Goal: Navigation & Orientation: Find specific page/section

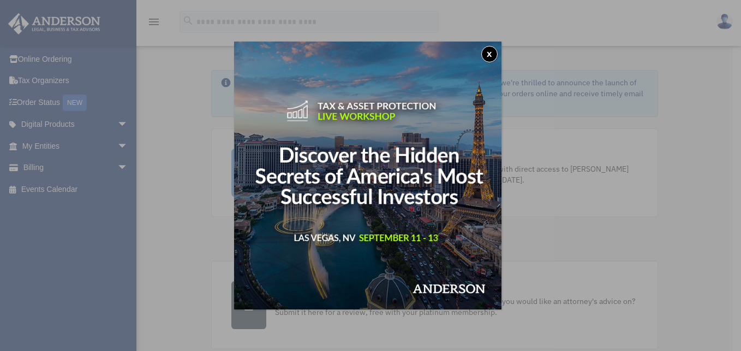
click at [492, 51] on button "x" at bounding box center [490, 54] width 16 height 16
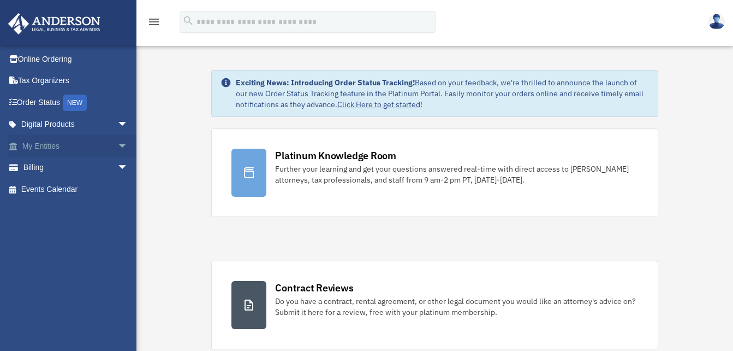
click at [117, 148] on span "arrow_drop_down" at bounding box center [128, 146] width 22 height 22
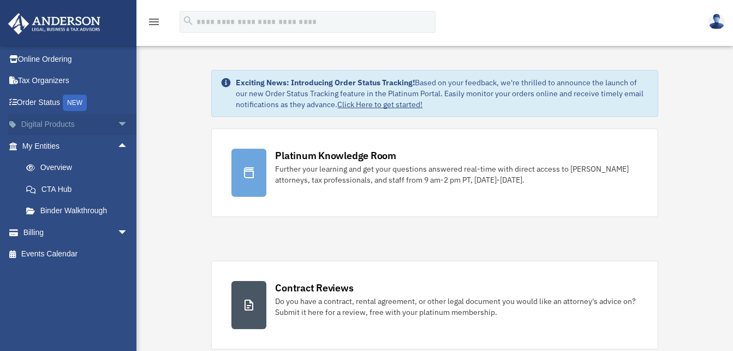
click at [117, 124] on span "arrow_drop_down" at bounding box center [128, 125] width 22 height 22
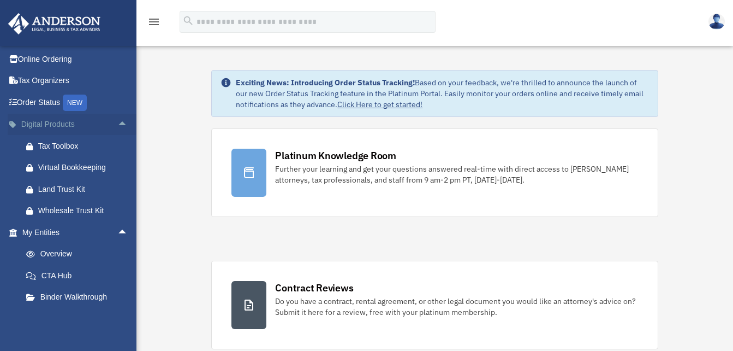
click at [117, 123] on span "arrow_drop_up" at bounding box center [128, 125] width 22 height 22
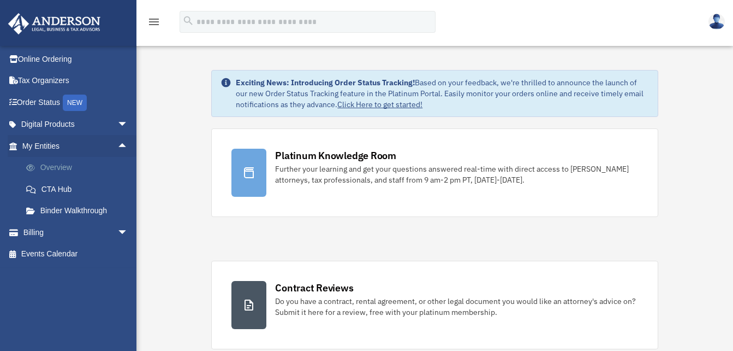
click at [73, 170] on link "Overview" at bounding box center [79, 168] width 129 height 22
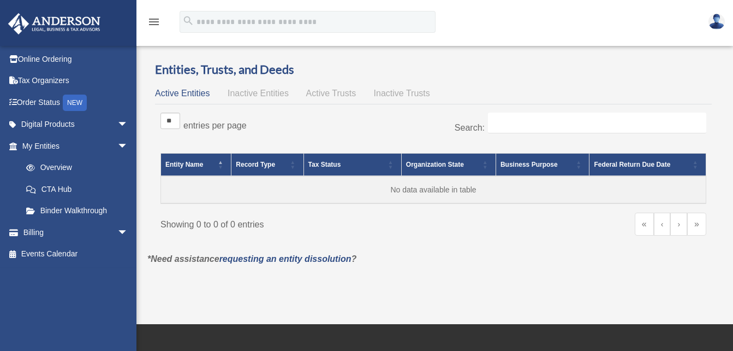
click at [336, 92] on span "Active Trusts" at bounding box center [331, 92] width 50 height 9
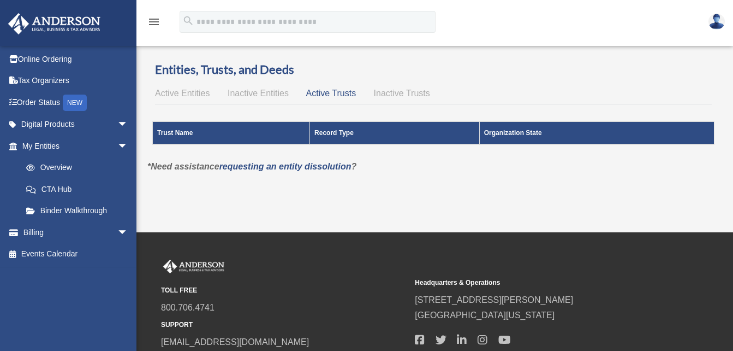
click at [390, 92] on span "Inactive Trusts" at bounding box center [402, 92] width 56 height 9
click at [315, 94] on span "Active Trusts" at bounding box center [331, 92] width 50 height 9
click at [279, 98] on div "Active Entities Inactive Entities Active Trusts Inactive Trusts" at bounding box center [433, 93] width 557 height 15
click at [272, 90] on span "Inactive Entities" at bounding box center [258, 92] width 61 height 9
click at [192, 86] on div "Active Entities Inactive Entities Active Trusts Inactive Trusts" at bounding box center [433, 93] width 557 height 15
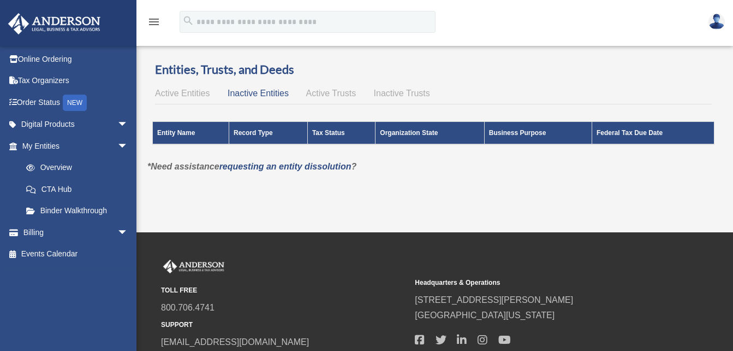
drag, startPoint x: 192, startPoint y: 86, endPoint x: 187, endPoint y: 93, distance: 8.5
click at [187, 93] on span "Active Entities" at bounding box center [182, 92] width 55 height 9
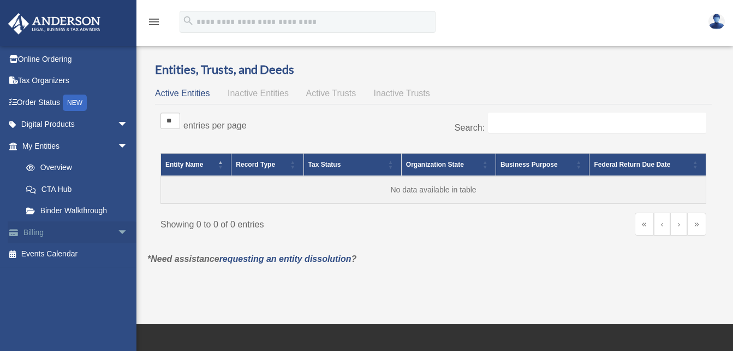
click at [117, 231] on span "arrow_drop_down" at bounding box center [128, 232] width 22 height 22
click at [75, 254] on link "$ Open Invoices" at bounding box center [79, 254] width 129 height 22
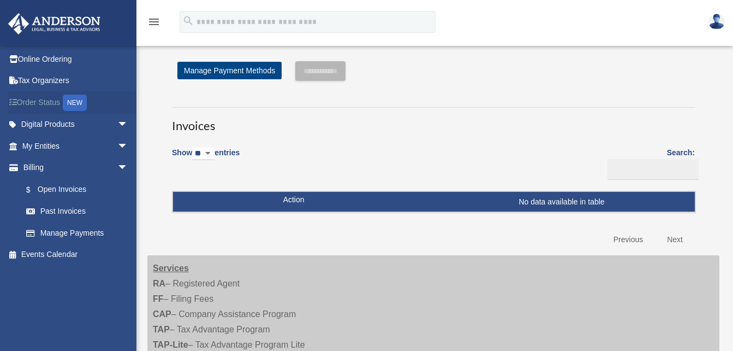
click at [31, 102] on link "Order Status NEW" at bounding box center [76, 102] width 137 height 22
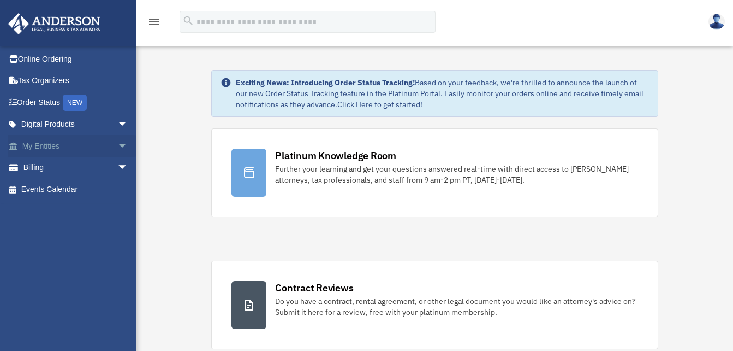
click at [117, 148] on span "arrow_drop_down" at bounding box center [128, 146] width 22 height 22
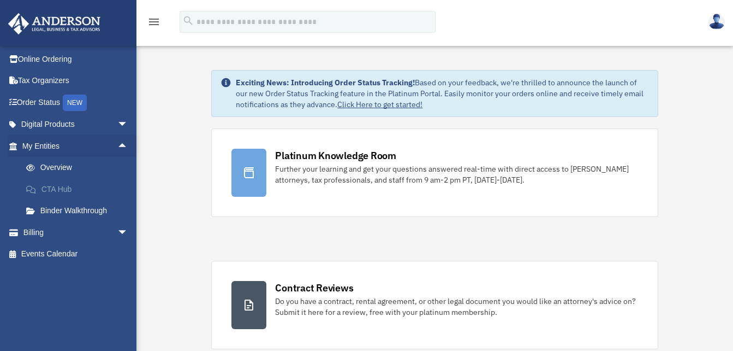
click at [73, 188] on link "CTA Hub" at bounding box center [79, 189] width 129 height 22
